Goal: Go to known website: Go to known website

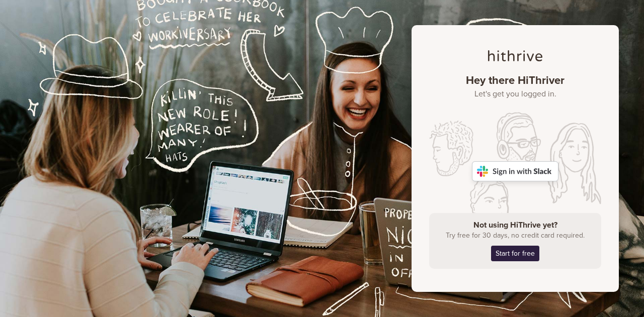
click at [513, 172] on img at bounding box center [515, 171] width 86 height 20
click at [517, 175] on img at bounding box center [515, 171] width 86 height 20
